Goal: Task Accomplishment & Management: Manage account settings

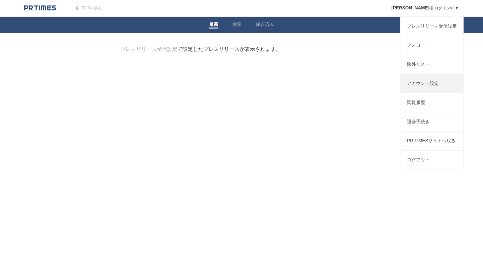
click at [421, 89] on link "アカウント設定" at bounding box center [431, 83] width 63 height 19
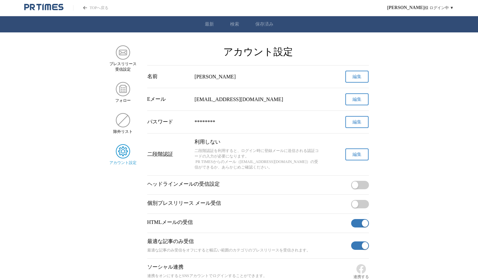
click at [351, 101] on button "編集" at bounding box center [356, 99] width 23 height 12
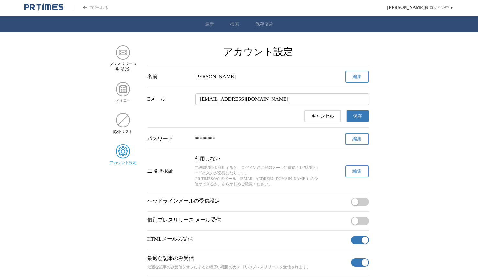
click at [263, 100] on input "y.visionpot@gmail.com" at bounding box center [282, 99] width 173 height 12
click at [270, 100] on input "y.visionpot@gmail.com" at bounding box center [282, 99] width 173 height 12
drag, startPoint x: 226, startPoint y: 101, endPoint x: 192, endPoint y: 100, distance: 33.7
click at [192, 100] on div "Eメール y.visionpot@gmail.com" at bounding box center [258, 99] width 222 height 12
drag, startPoint x: 254, startPoint y: 101, endPoint x: 176, endPoint y: 100, distance: 78.0
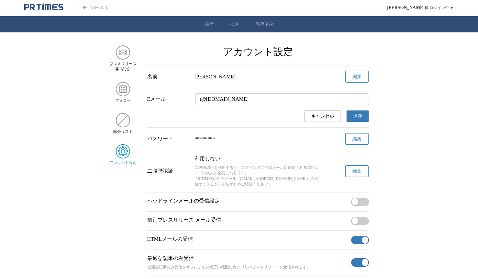
click at [176, 100] on div "Eメール t@gmail.com" at bounding box center [258, 99] width 222 height 12
paste input "y.c.okudera"
type input "y.c.okudera@gmail.com"
click at [358, 118] on span "保存" at bounding box center [357, 116] width 9 height 6
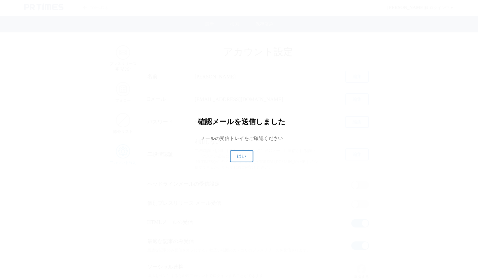
click at [241, 156] on span "はい" at bounding box center [241, 156] width 9 height 6
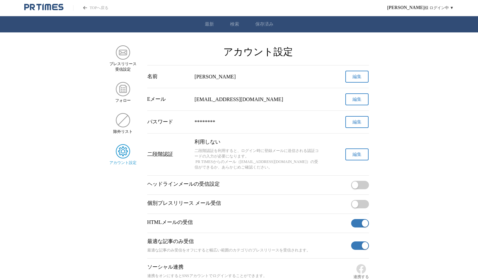
click at [352, 122] on button "編集" at bounding box center [356, 122] width 23 height 12
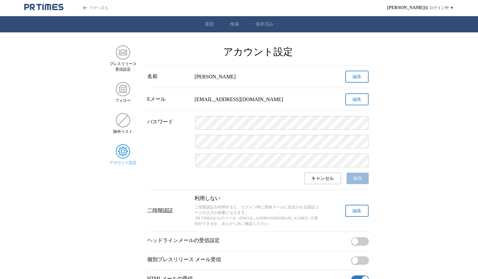
click at [320, 181] on span "キャンセル" at bounding box center [322, 178] width 23 height 6
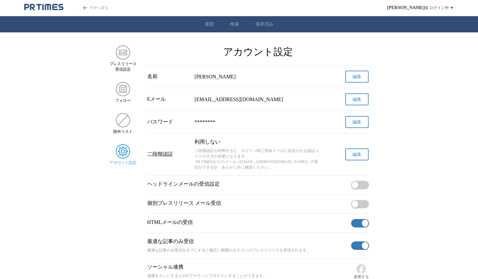
click at [420, 147] on main "プレスリリース 受信設定 フォロー 除外リスト アカウント設定 アカウント設定 名前 奥寺優美子 編集 Eメール y.visionpot@gmail.com …" at bounding box center [239, 165] width 478 height 240
click at [360, 123] on span "編集" at bounding box center [357, 122] width 9 height 6
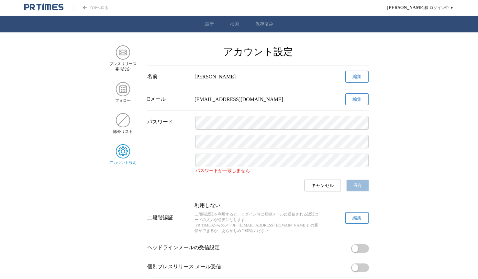
click at [336, 169] on div "パスワード パスワードが一致しません キャンセル 保存" at bounding box center [258, 154] width 222 height 86
click at [181, 141] on div "パスワード パスワードが一致しません" at bounding box center [258, 145] width 222 height 58
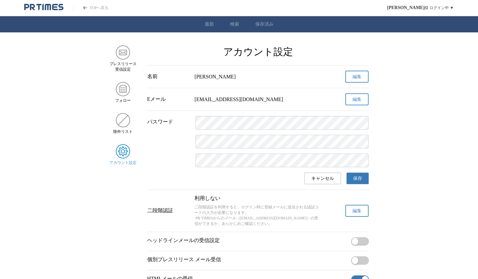
click at [363, 182] on button "保存" at bounding box center [357, 178] width 23 height 12
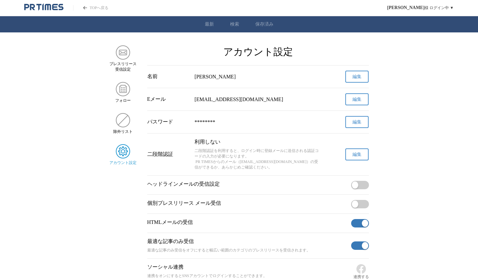
click at [349, 160] on button "編集" at bounding box center [356, 154] width 23 height 12
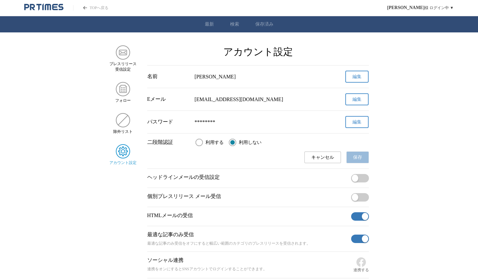
click at [200, 143] on input "利用する" at bounding box center [199, 142] width 7 height 7
radio input "true"
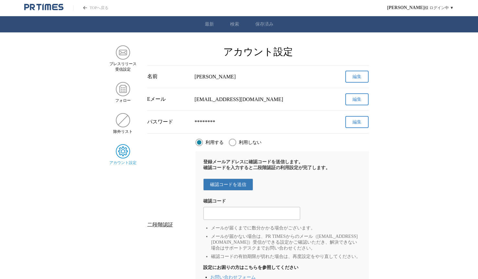
click at [245, 187] on span "確認コードを送信" at bounding box center [228, 185] width 36 height 6
click at [248, 216] on input "2段階認証の確認コードを入力する" at bounding box center [252, 213] width 91 height 7
paste input "288556"
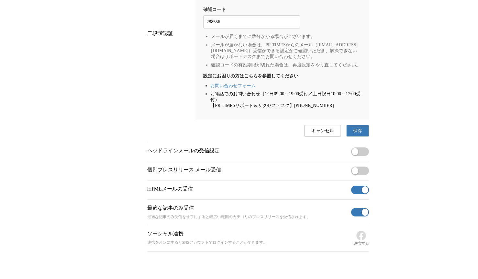
scroll to position [194, 0]
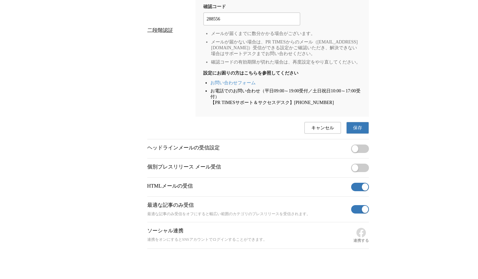
type input "288556"
click at [361, 131] on span "保存" at bounding box center [357, 128] width 9 height 6
click at [362, 213] on span "button" at bounding box center [365, 209] width 6 height 7
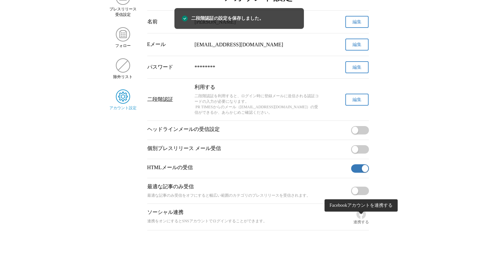
scroll to position [60, 0]
click at [357, 191] on span "button" at bounding box center [355, 190] width 6 height 7
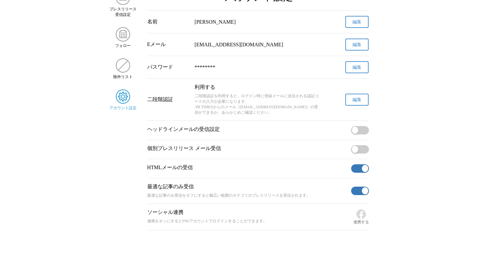
click at [403, 190] on main "プレスリリース 受信設定 フォロー 除外リスト アカウント設定 アカウント設定 名前 奥寺優美子 編集 Eメール y.c.okudera@gmail.com …" at bounding box center [239, 111] width 478 height 240
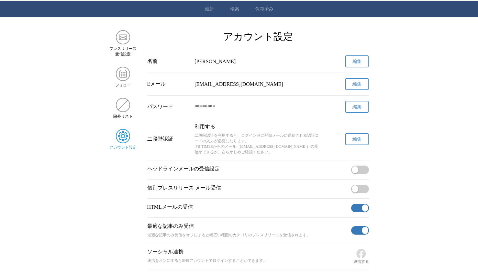
scroll to position [0, 0]
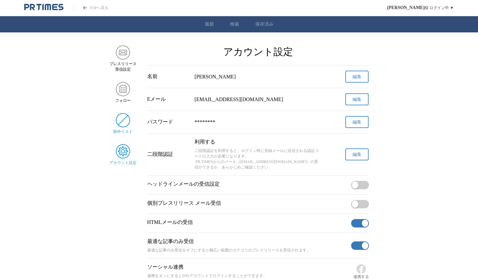
click at [125, 124] on img "サイドメニュー" at bounding box center [123, 120] width 14 height 14
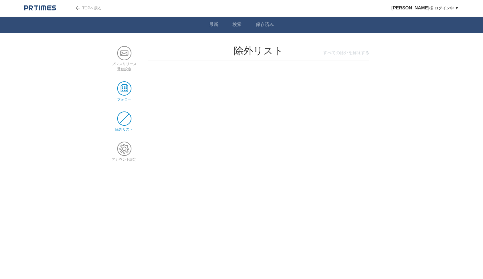
click at [130, 89] on span at bounding box center [124, 88] width 14 height 14
click at [127, 61] on link "プレスリリース 受信設定" at bounding box center [124, 64] width 25 height 14
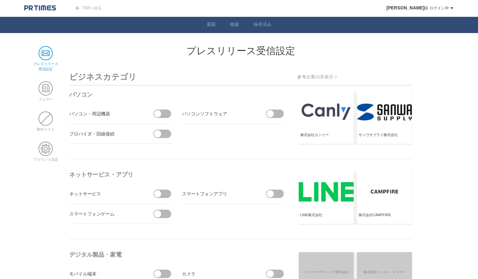
click at [86, 9] on link "TOPへ戻る" at bounding box center [84, 8] width 36 height 5
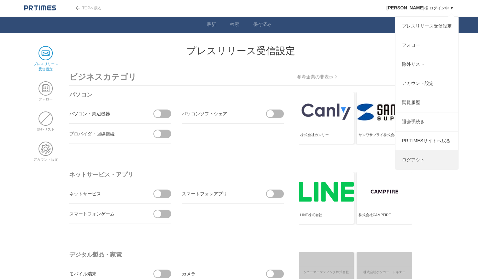
click at [424, 168] on link "ログアウト" at bounding box center [427, 160] width 63 height 19
